Goal: Navigation & Orientation: Find specific page/section

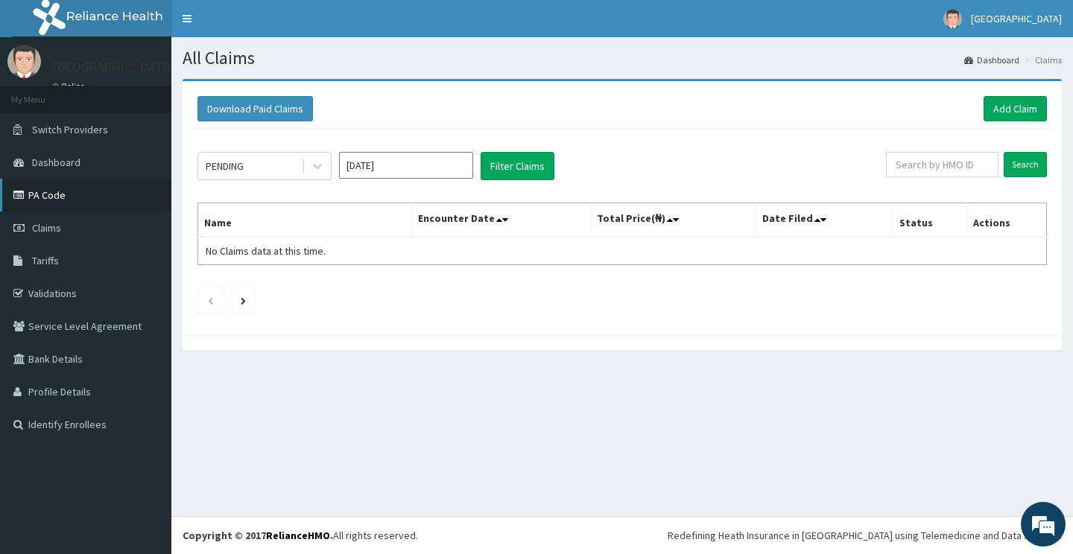
scroll to position [744, 0]
click at [472, 244] on table "Name Encounter Date Total Price(₦) Date Filed Status Actions No Claims data at …" at bounding box center [621, 234] width 849 height 63
click at [286, 253] on span "No Claims data at this time." at bounding box center [266, 250] width 120 height 13
click at [59, 291] on link "Validations" at bounding box center [85, 293] width 171 height 33
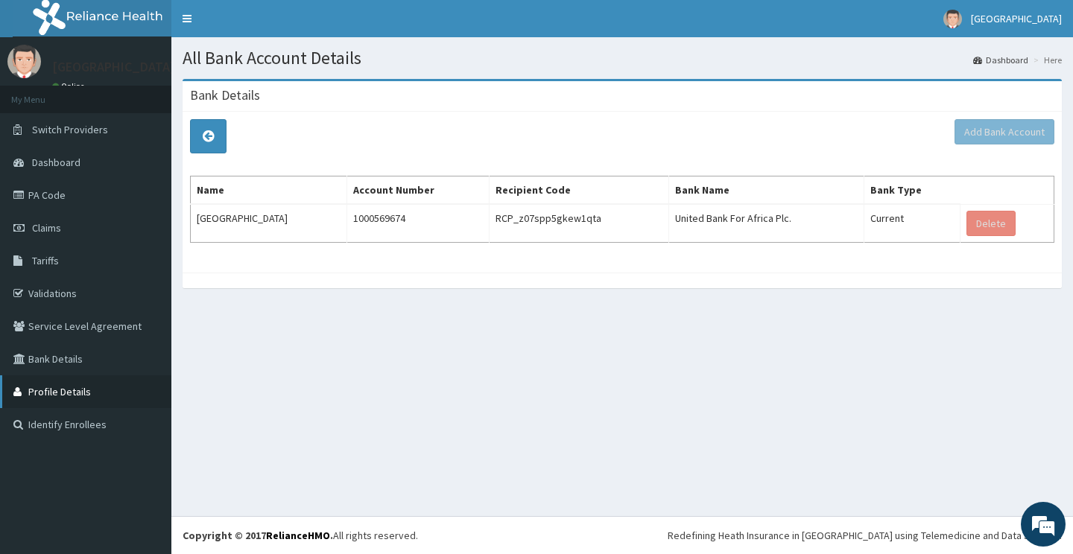
click at [66, 395] on link "Profile Details" at bounding box center [85, 392] width 171 height 33
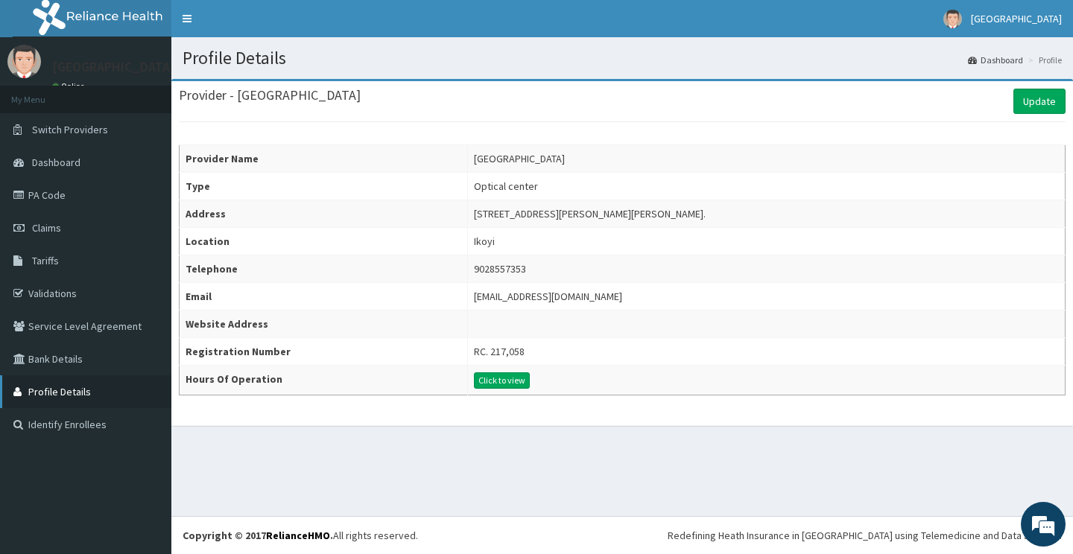
scroll to position [744, 0]
click at [474, 380] on button "Click to view" at bounding box center [502, 381] width 56 height 16
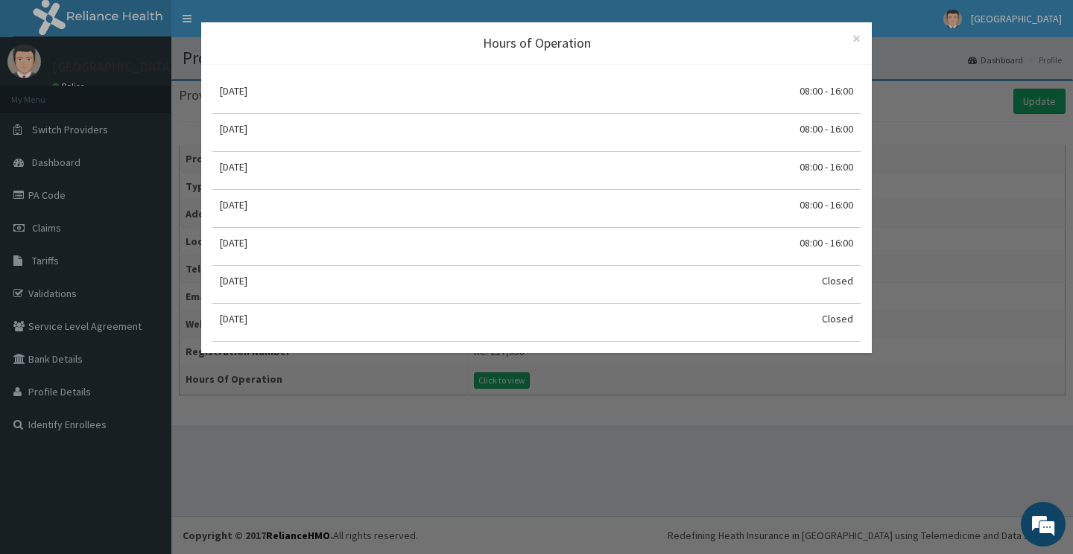
click at [60, 427] on div "Hours of Operation × Close Monday 08:00 - 16:00 Tuesday 08:00 - 16:00 Wednesday…" at bounding box center [536, 277] width 1073 height 554
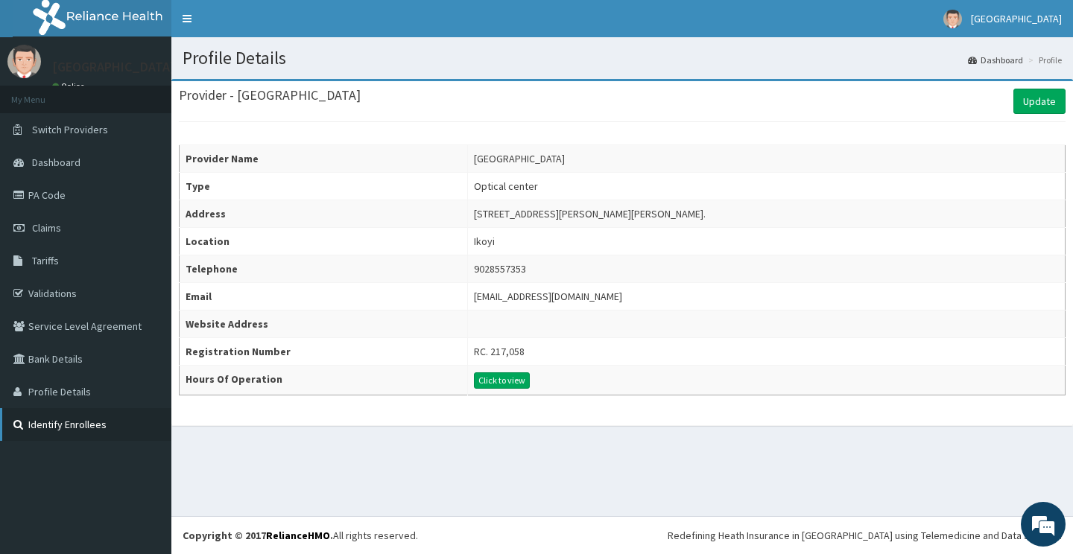
click at [60, 417] on link "Identify Enrollees" at bounding box center [85, 424] width 171 height 33
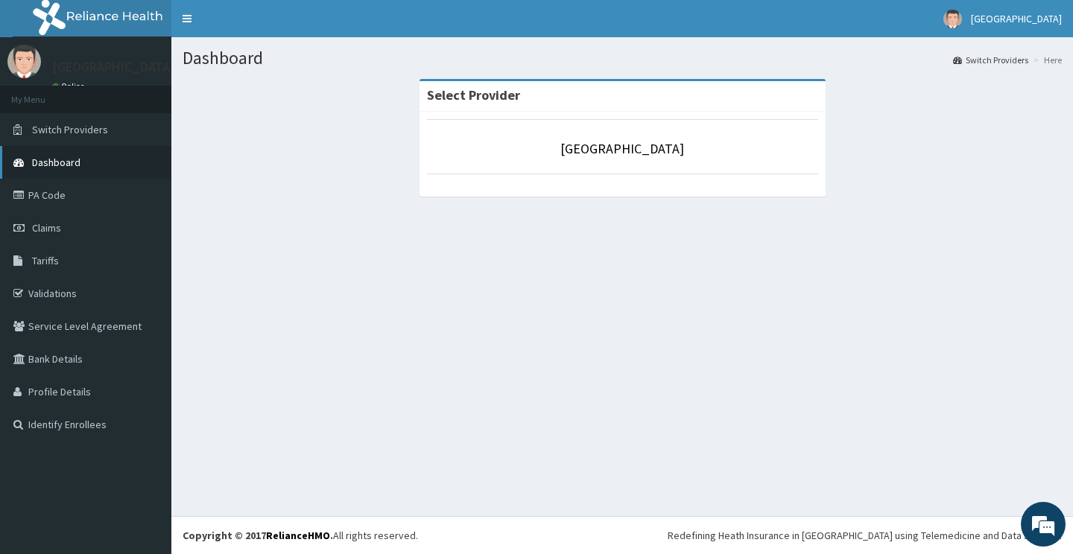
scroll to position [744, 0]
click at [66, 159] on span "Dashboard" at bounding box center [56, 162] width 48 height 13
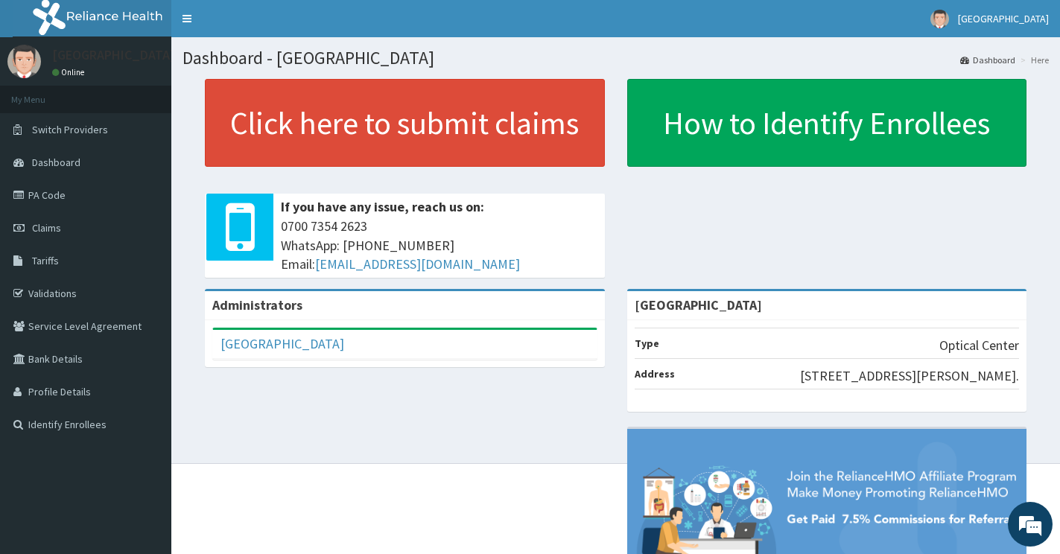
scroll to position [844, 0]
